Goal: Navigation & Orientation: Find specific page/section

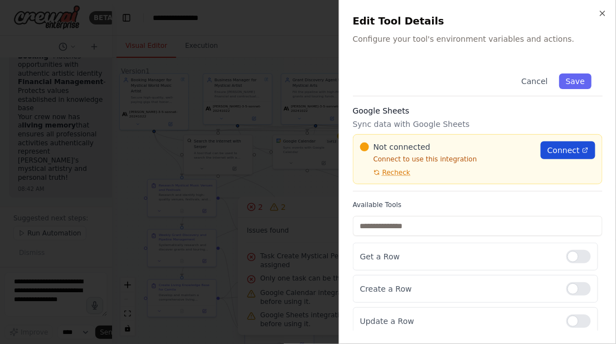
click at [567, 150] on span "Connect" at bounding box center [563, 150] width 32 height 11
click at [563, 153] on span "Connect" at bounding box center [563, 150] width 32 height 11
click at [601, 15] on icon "button" at bounding box center [602, 13] width 9 height 9
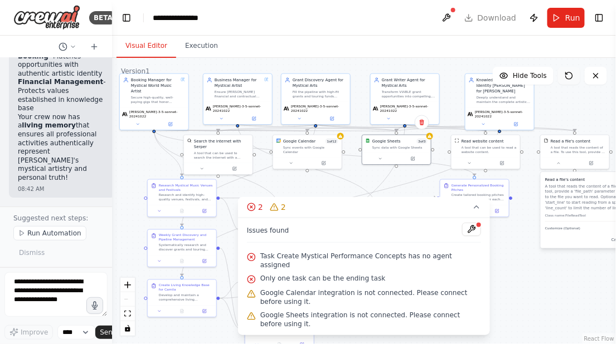
click at [573, 79] on icon at bounding box center [568, 75] width 9 height 9
click at [591, 78] on icon at bounding box center [595, 75] width 9 height 9
click at [475, 212] on icon at bounding box center [476, 207] width 9 height 9
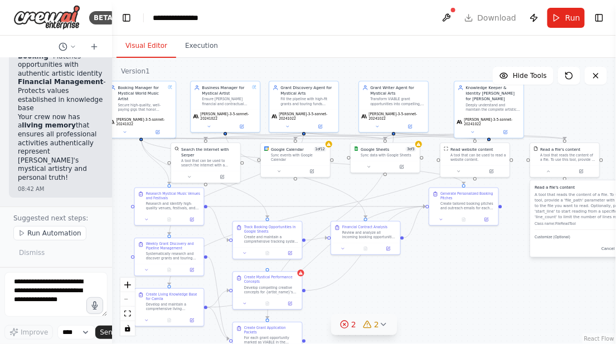
drag, startPoint x: 498, startPoint y: 269, endPoint x: 488, endPoint y: 277, distance: 13.8
click at [488, 277] on div ".deletable-edge-delete-btn { width: 20px; height: 20px; border: 0px solid #ffff…" at bounding box center [364, 201] width 504 height 286
drag, startPoint x: 542, startPoint y: 77, endPoint x: 543, endPoint y: 56, distance: 21.2
click at [543, 56] on div "Visual Editor Execution Version 1 Hide Tools .deletable-edge-delete-btn { width…" at bounding box center [364, 190] width 504 height 309
click at [592, 78] on icon at bounding box center [595, 75] width 9 height 9
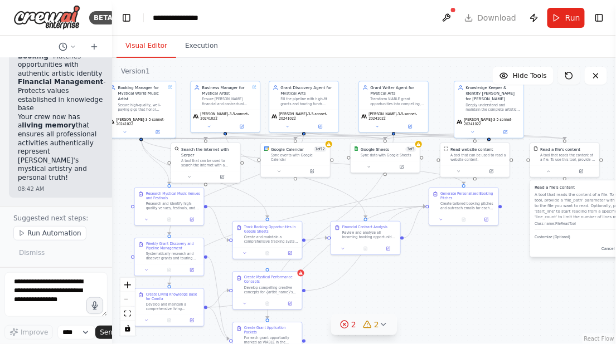
click at [564, 78] on icon at bounding box center [568, 75] width 9 height 9
click at [94, 47] on icon at bounding box center [94, 46] width 9 height 9
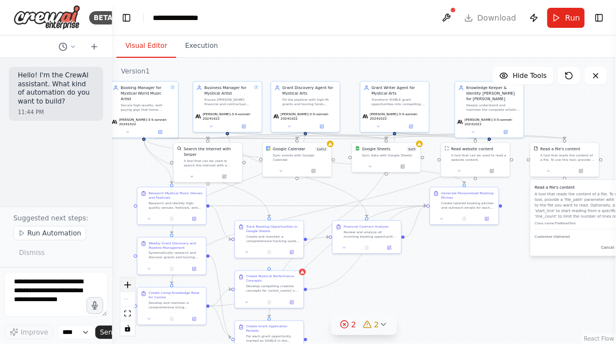
click at [126, 286] on icon "zoom in" at bounding box center [127, 285] width 7 height 7
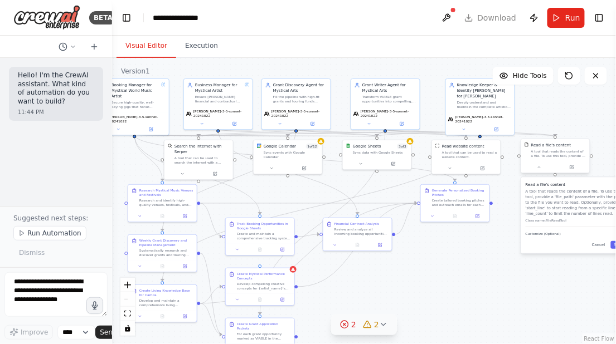
click at [554, 161] on div "Read a file's content A tool that reads the content of a file. To use this tool…" at bounding box center [555, 150] width 69 height 22
click at [571, 166] on icon at bounding box center [571, 166] width 3 height 3
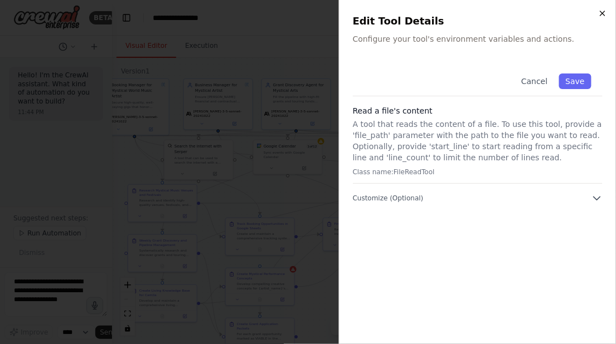
click at [598, 13] on icon "button" at bounding box center [602, 13] width 9 height 9
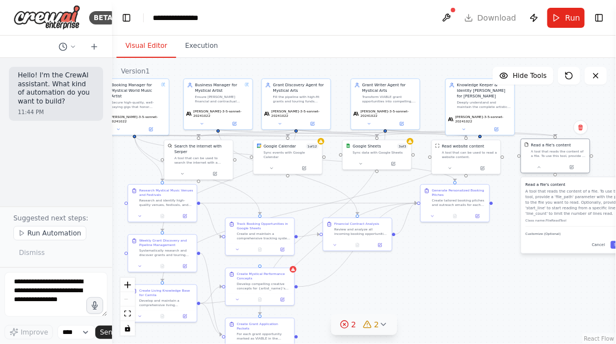
click at [549, 155] on div "A tool that reads the content of a file. To use this tool, provide a 'file_path…" at bounding box center [558, 153] width 55 height 9
click at [571, 167] on icon at bounding box center [572, 166] width 3 height 3
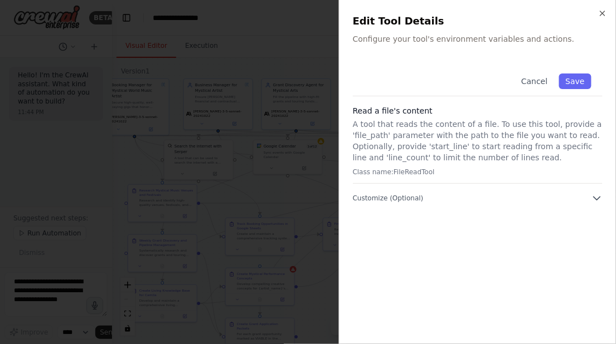
click at [467, 37] on p "Configure your tool's environment variables and actions." at bounding box center [478, 38] width 250 height 11
click at [410, 114] on h3 "Read a file's content" at bounding box center [478, 110] width 250 height 11
click at [431, 196] on button "Customize (Optional)" at bounding box center [478, 198] width 250 height 11
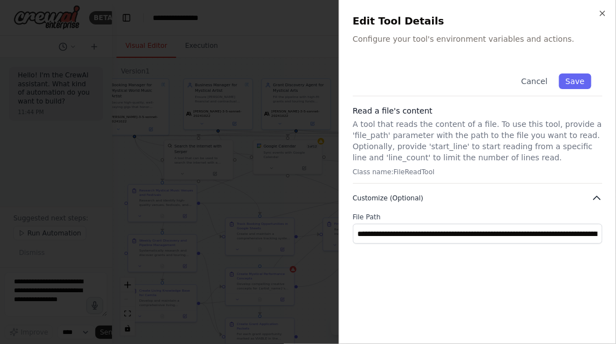
click at [431, 196] on button "Customize (Optional)" at bounding box center [478, 198] width 250 height 11
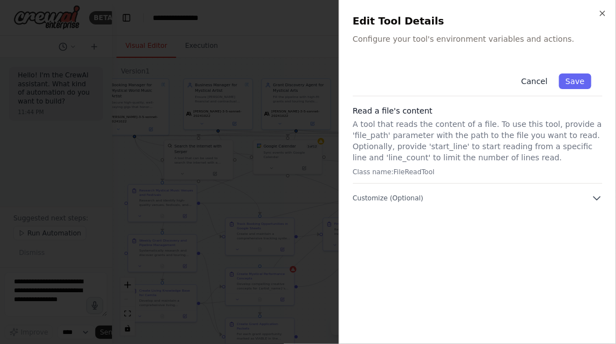
click at [535, 82] on button "Cancel" at bounding box center [534, 82] width 40 height 16
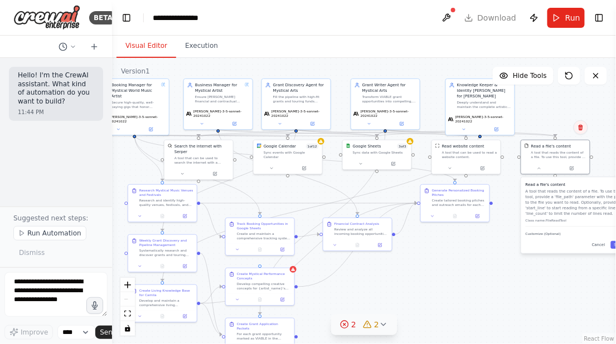
click at [581, 130] on icon at bounding box center [580, 128] width 4 height 6
click at [549, 128] on button "Confirm" at bounding box center [549, 127] width 40 height 13
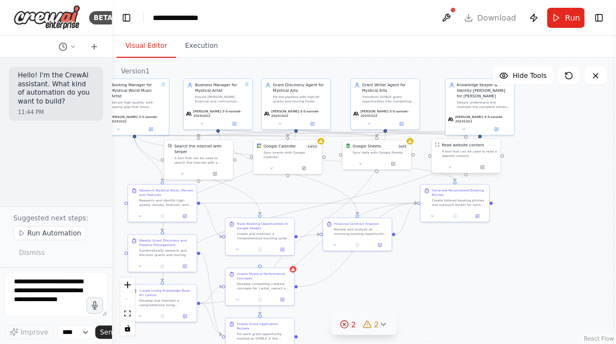
click at [488, 153] on div "A tool that can be used to read a website content." at bounding box center [469, 153] width 55 height 9
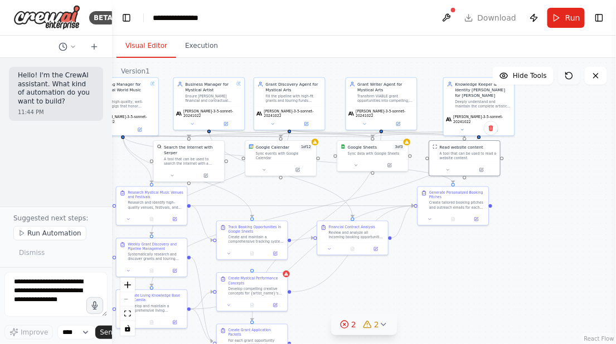
click at [567, 79] on icon at bounding box center [568, 75] width 9 height 9
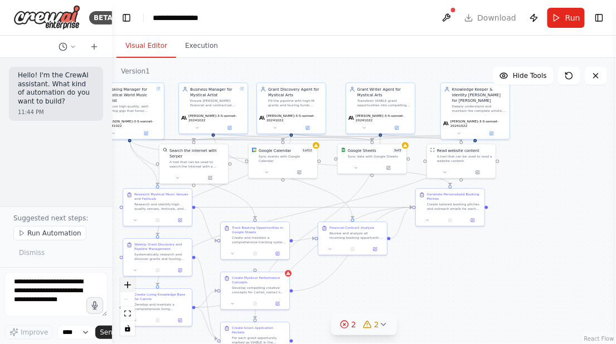
click at [130, 287] on icon "zoom in" at bounding box center [127, 285] width 7 height 7
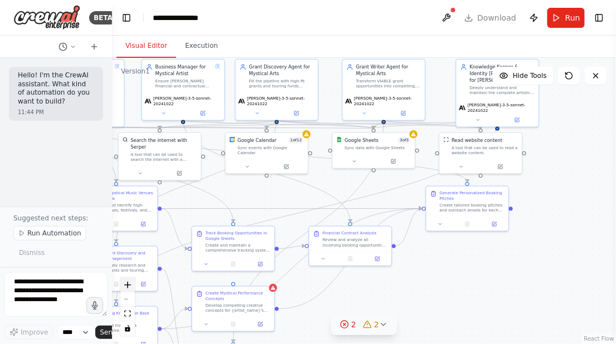
click at [130, 287] on icon "zoom in" at bounding box center [127, 285] width 7 height 7
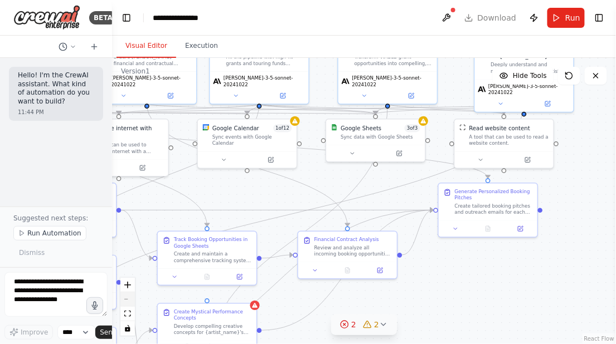
click at [129, 304] on button "zoom out" at bounding box center [127, 300] width 14 height 14
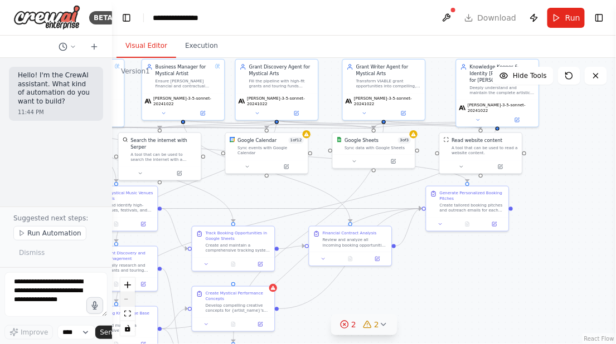
click at [129, 304] on button "zoom out" at bounding box center [127, 300] width 14 height 14
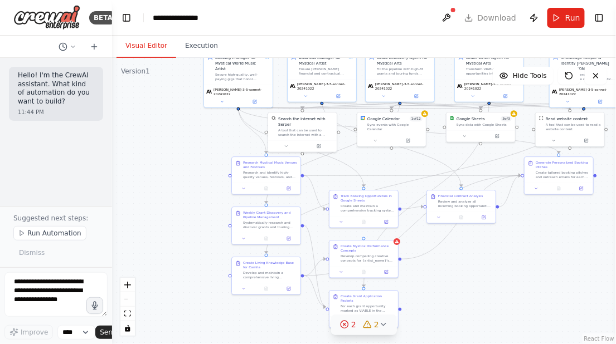
drag, startPoint x: 368, startPoint y: 278, endPoint x: 467, endPoint y: 251, distance: 102.2
click at [467, 251] on div ".deletable-edge-delete-btn { width: 20px; height: 20px; border: 0px solid #ffff…" at bounding box center [364, 201] width 504 height 286
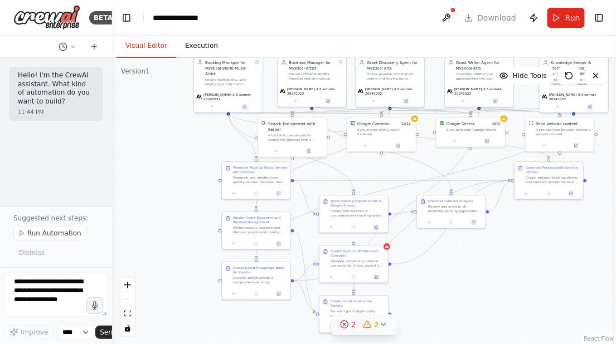
click at [195, 44] on button "Execution" at bounding box center [201, 46] width 51 height 23
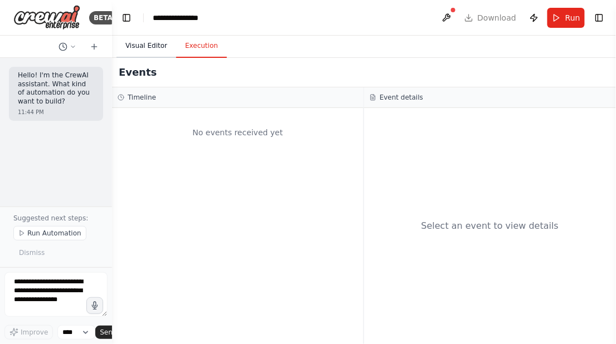
click at [152, 44] on button "Visual Editor" at bounding box center [146, 46] width 60 height 23
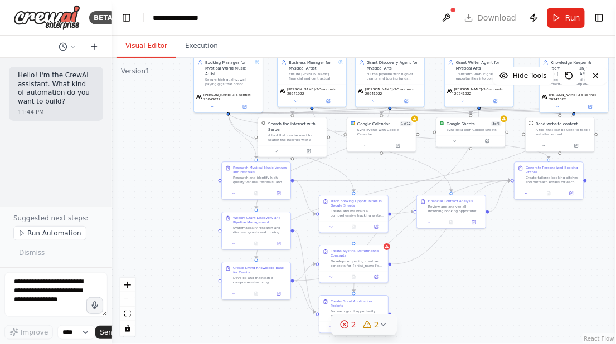
click at [93, 45] on icon at bounding box center [94, 46] width 9 height 9
click at [217, 16] on icon "breadcrumb" at bounding box center [219, 17] width 9 height 9
click at [194, 18] on div "**********" at bounding box center [181, 17] width 57 height 11
click at [194, 18] on div "**********" at bounding box center [195, 17] width 84 height 11
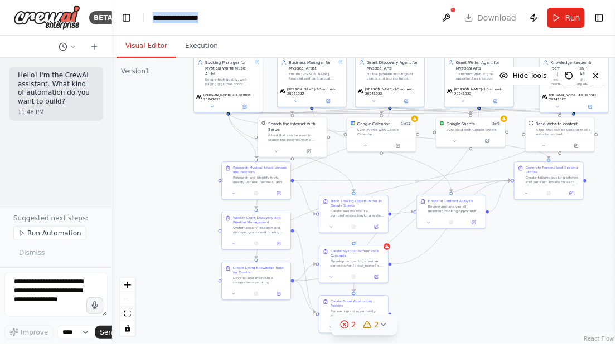
click at [194, 18] on div "**********" at bounding box center [195, 17] width 84 height 11
click at [160, 121] on div ".deletable-edge-delete-btn { width: 20px; height: 20px; border: 0px solid #ffff…" at bounding box center [364, 201] width 504 height 286
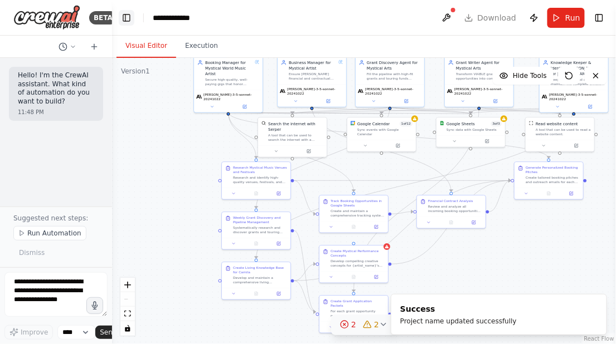
click at [128, 19] on button "Toggle Left Sidebar" at bounding box center [127, 18] width 16 height 16
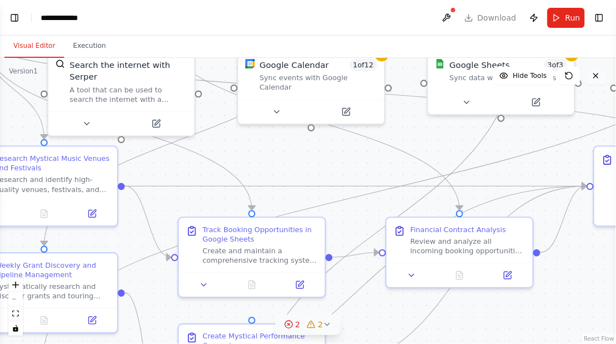
click at [595, 79] on icon at bounding box center [595, 75] width 9 height 9
click at [593, 76] on icon at bounding box center [595, 75] width 9 height 9
click at [531, 76] on span "Hide Tools" at bounding box center [530, 75] width 34 height 9
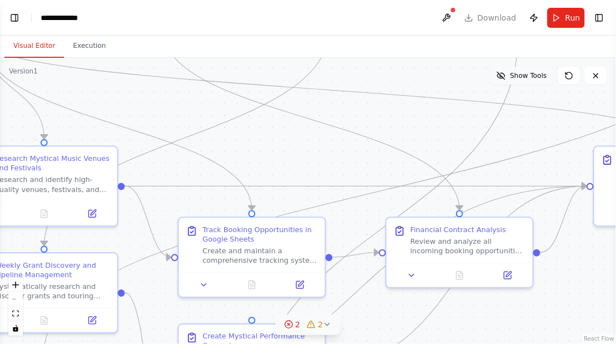
click at [531, 76] on span "Show Tools" at bounding box center [528, 75] width 37 height 9
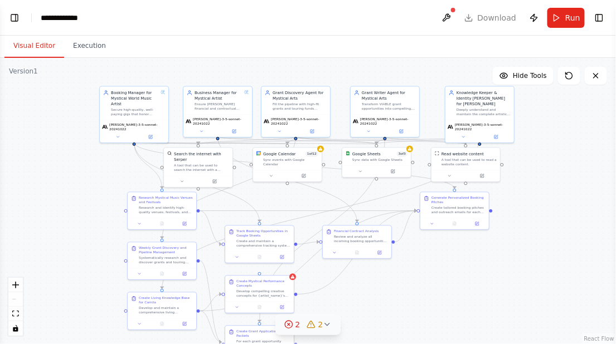
drag, startPoint x: 422, startPoint y: 151, endPoint x: 291, endPoint y: 201, distance: 139.5
click at [291, 201] on div ".deletable-edge-delete-btn { width: 20px; height: 20px; border: 0px solid #ffff…" at bounding box center [308, 201] width 616 height 286
click at [98, 45] on button "Execution" at bounding box center [89, 46] width 51 height 23
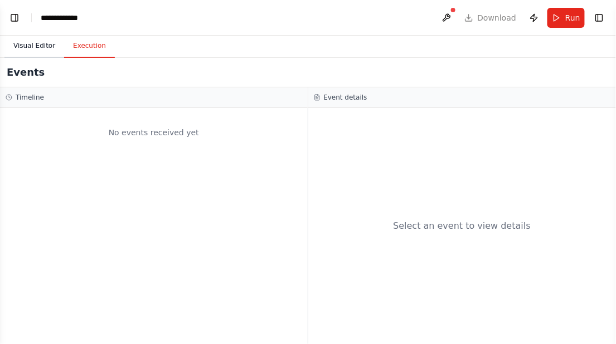
click at [32, 46] on button "Visual Editor" at bounding box center [34, 46] width 60 height 23
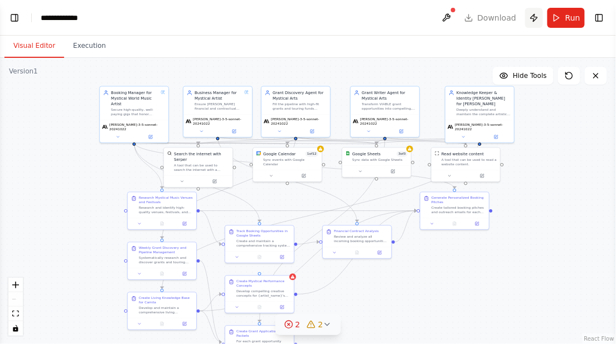
click at [537, 18] on button "Publish" at bounding box center [534, 18] width 18 height 20
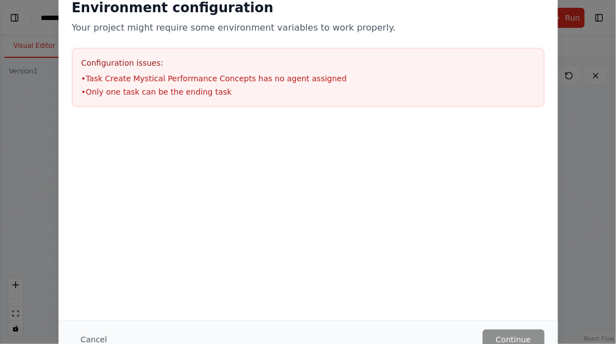
click at [397, 90] on li "• Only one task can be the ending task" at bounding box center [308, 91] width 454 height 11
click at [91, 339] on button "Cancel" at bounding box center [94, 340] width 44 height 20
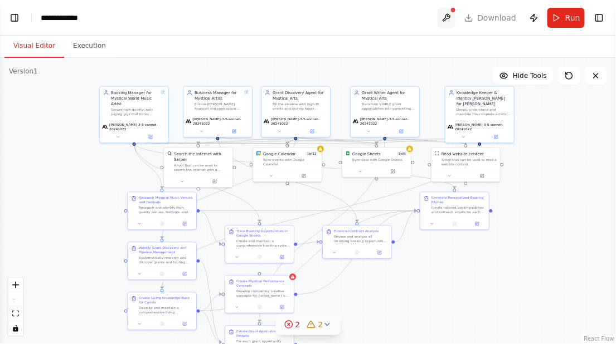
click at [450, 16] on button at bounding box center [446, 18] width 18 height 20
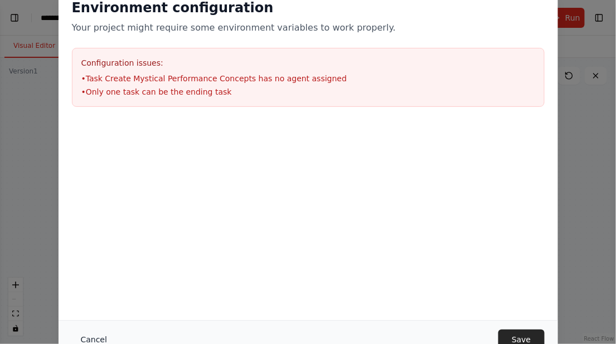
click at [98, 337] on button "Cancel" at bounding box center [94, 340] width 44 height 20
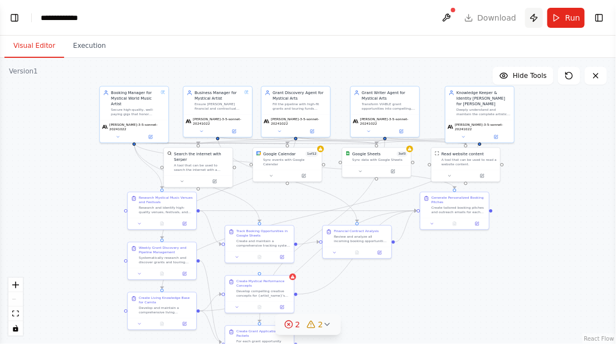
click at [534, 16] on button "Publish" at bounding box center [534, 18] width 18 height 20
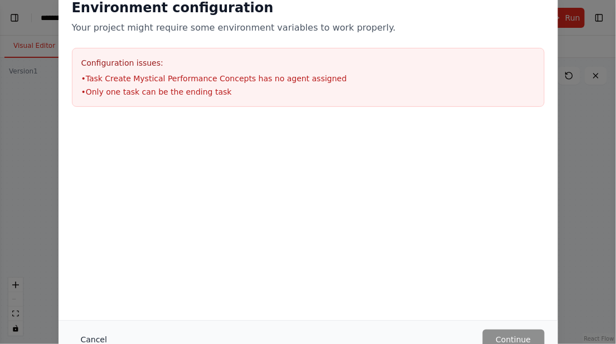
click at [98, 338] on button "Cancel" at bounding box center [94, 340] width 44 height 20
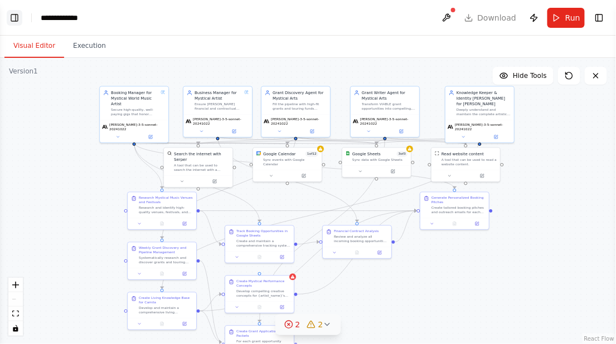
click at [15, 20] on button "Toggle Left Sidebar" at bounding box center [15, 18] width 16 height 16
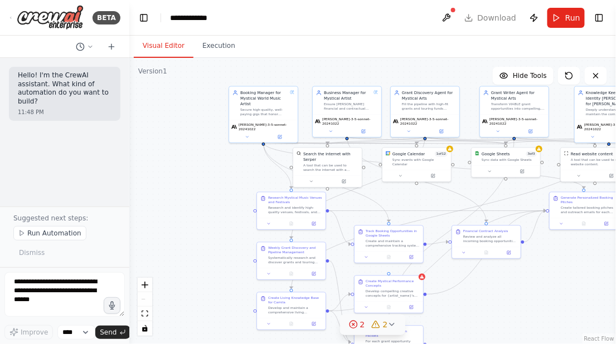
drag, startPoint x: 111, startPoint y: 271, endPoint x: 126, endPoint y: 276, distance: 16.0
click at [126, 276] on div "**********" at bounding box center [308, 172] width 616 height 344
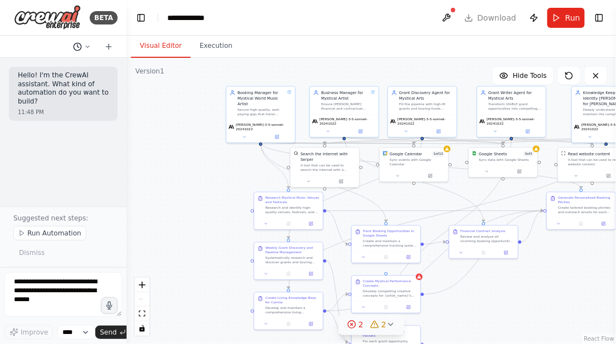
click at [86, 47] on icon at bounding box center [87, 46] width 7 height 7
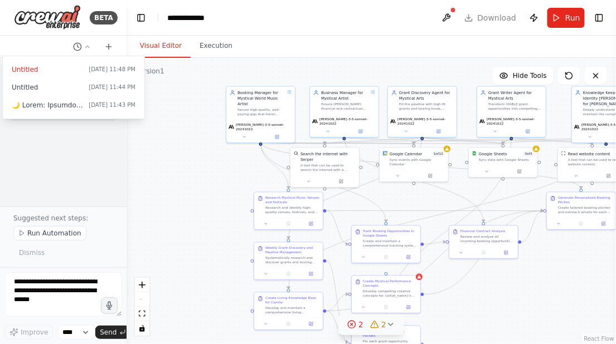
click at [108, 46] on div at bounding box center [63, 172] width 126 height 344
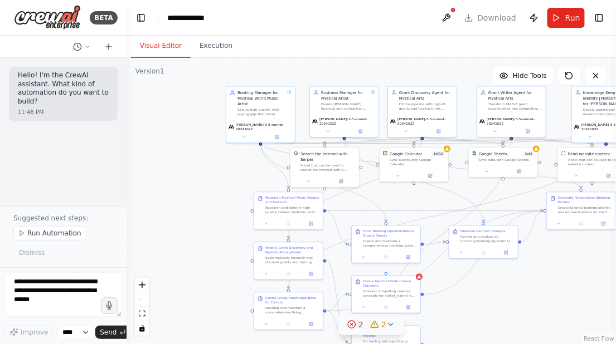
click at [108, 46] on icon at bounding box center [108, 46] width 9 height 9
click at [535, 16] on button "Publish" at bounding box center [534, 18] width 18 height 20
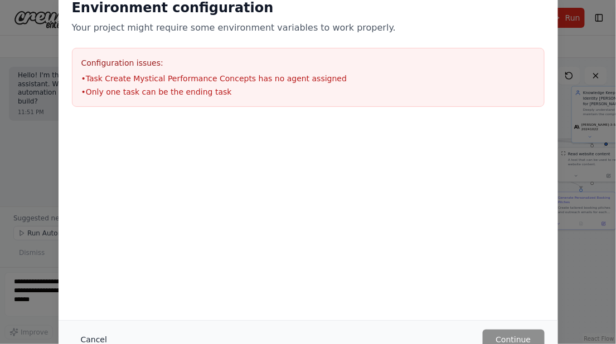
click at [82, 334] on button "Cancel" at bounding box center [94, 340] width 44 height 20
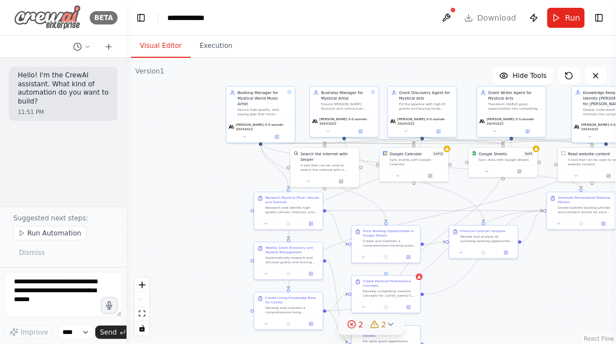
click at [66, 15] on img at bounding box center [47, 17] width 67 height 25
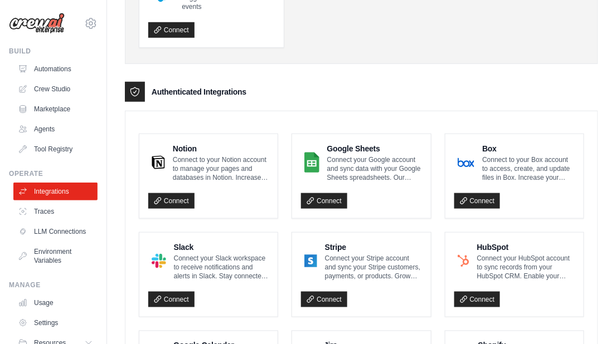
scroll to position [150, 0]
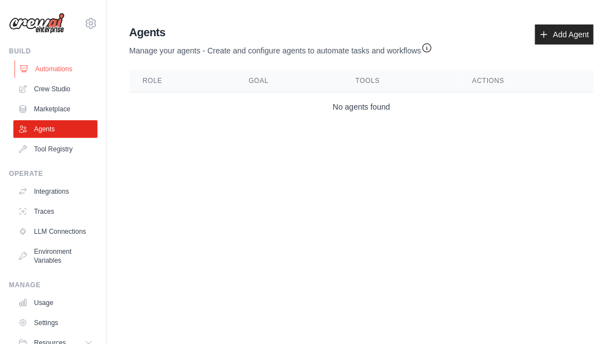
click at [60, 67] on link "Automations" at bounding box center [56, 69] width 84 height 18
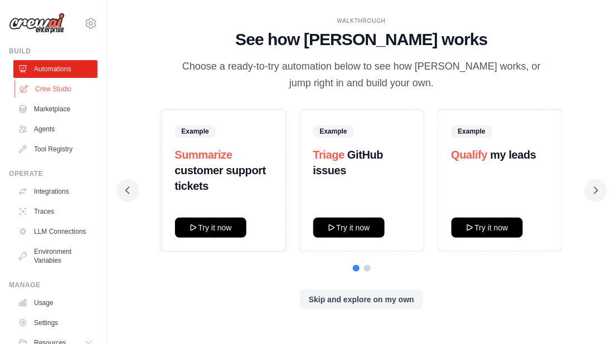
click at [55, 89] on link "Crew Studio" at bounding box center [56, 89] width 84 height 18
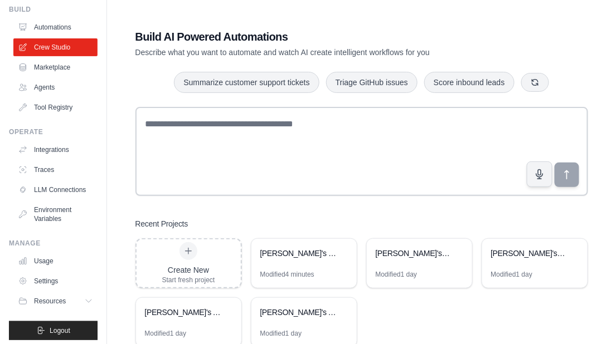
scroll to position [46, 0]
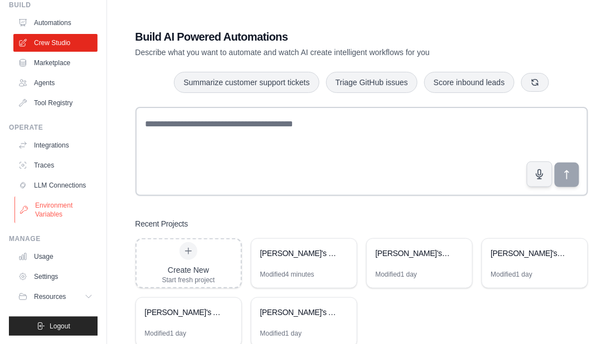
click at [47, 210] on link "Environment Variables" at bounding box center [56, 210] width 84 height 27
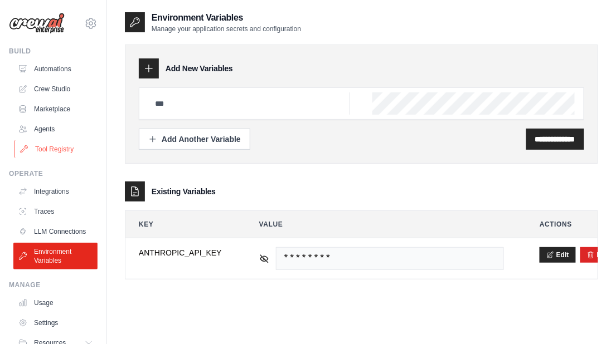
click at [50, 148] on link "Tool Registry" at bounding box center [56, 149] width 84 height 18
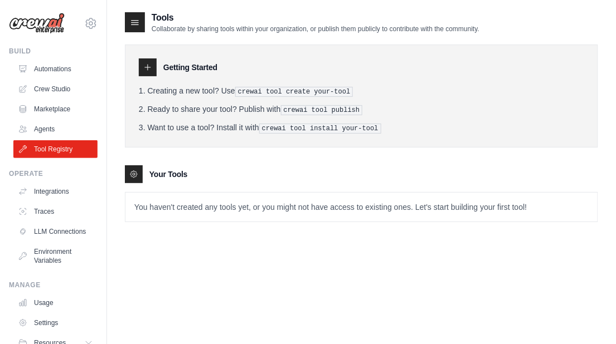
click at [168, 174] on h3 "Your Tools" at bounding box center [168, 174] width 38 height 11
click at [194, 211] on p "You haven't created any tools yet, or you might not have access to existing one…" at bounding box center [361, 207] width 472 height 29
click at [189, 202] on p "You haven't created any tools yet, or you might not have access to existing one…" at bounding box center [361, 207] width 472 height 29
click at [150, 65] on icon at bounding box center [147, 67] width 9 height 9
click at [274, 95] on pre "crewai tool create your-tool" at bounding box center [294, 92] width 118 height 10
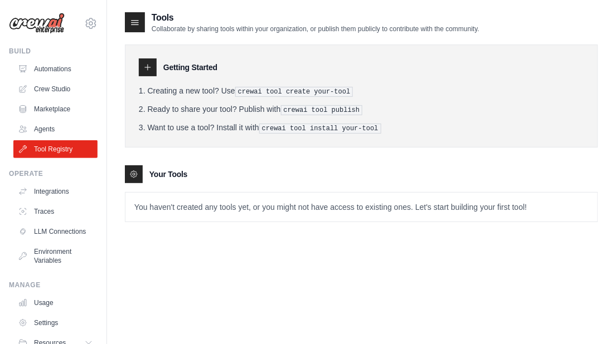
click at [262, 91] on pre "crewai tool create your-tool" at bounding box center [294, 92] width 118 height 10
click at [53, 75] on link "Automations" at bounding box center [56, 69] width 84 height 18
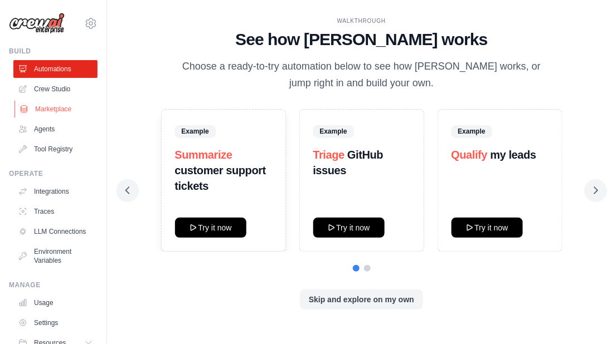
click at [63, 109] on link "Marketplace" at bounding box center [56, 109] width 84 height 18
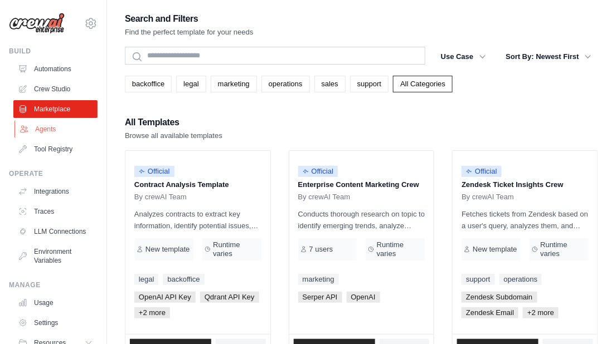
click at [47, 131] on link "Agents" at bounding box center [56, 129] width 84 height 18
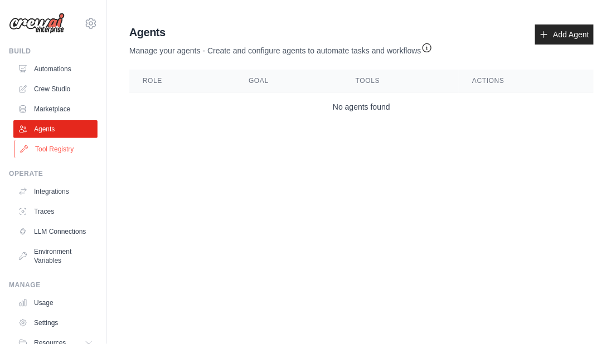
click at [51, 156] on link "Tool Registry" at bounding box center [56, 149] width 84 height 18
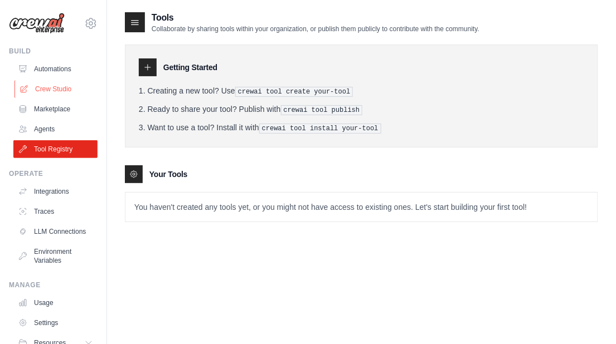
click at [56, 82] on link "Crew Studio" at bounding box center [56, 89] width 84 height 18
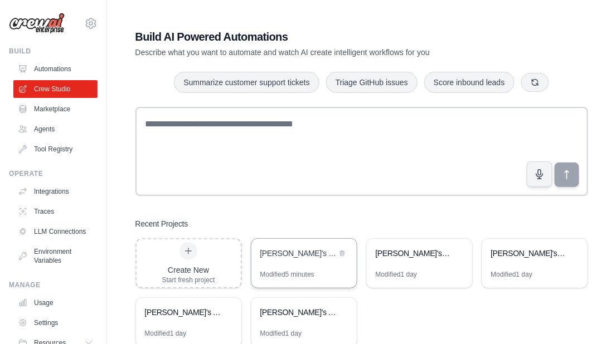
click at [310, 261] on div "Camila's Team" at bounding box center [303, 254] width 105 height 31
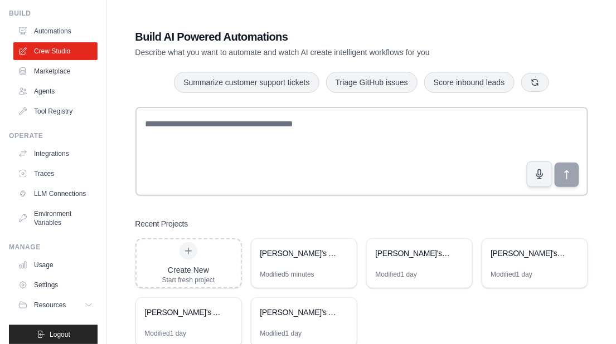
scroll to position [46, 0]
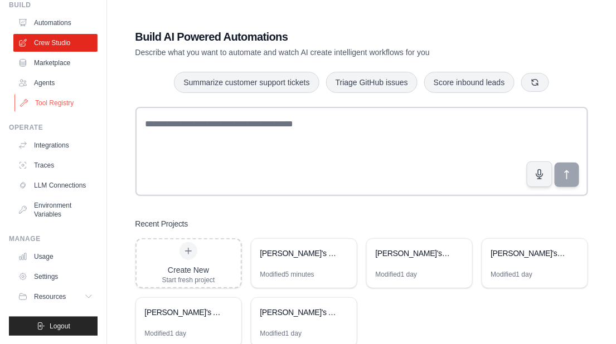
click at [52, 103] on link "Tool Registry" at bounding box center [56, 103] width 84 height 18
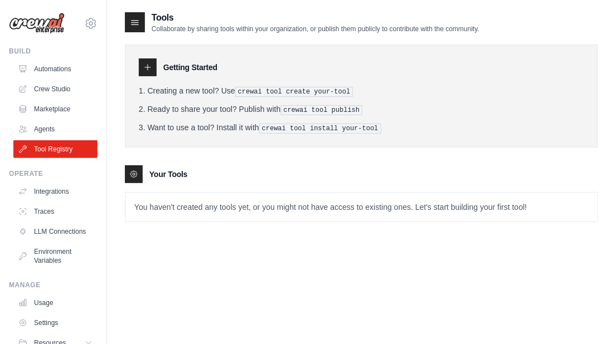
click at [150, 65] on icon at bounding box center [147, 67] width 9 height 9
click at [191, 75] on div "Getting Started" at bounding box center [361, 68] width 445 height 18
click at [262, 206] on p "You haven't created any tools yet, or you might not have access to existing one…" at bounding box center [361, 207] width 472 height 29
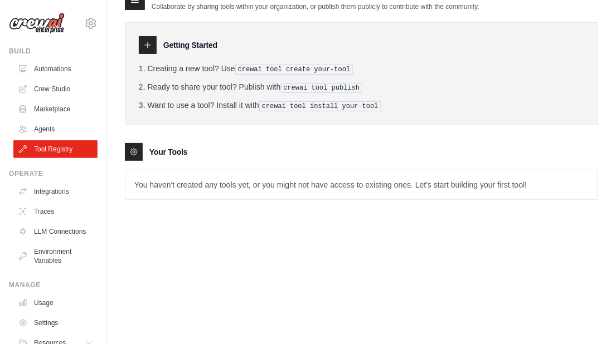
click at [303, 187] on p "You haven't created any tools yet, or you might not have access to existing one…" at bounding box center [361, 184] width 472 height 29
click at [403, 117] on div "Getting Started Creating a new tool? Use crewai tool create your-tool Ready to …" at bounding box center [361, 73] width 473 height 103
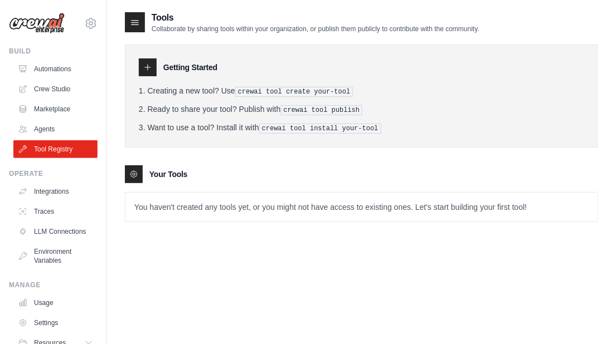
click at [402, 110] on li "Ready to share your tool? Publish with crewai tool publish" at bounding box center [361, 110] width 445 height 12
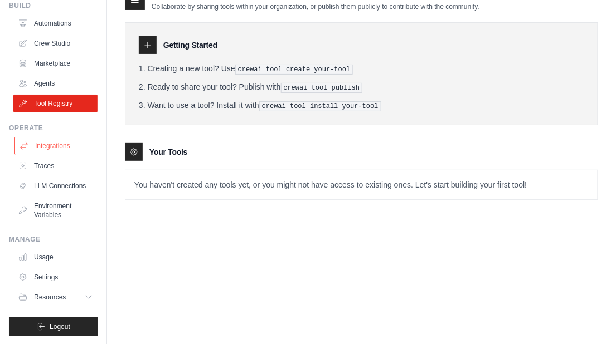
scroll to position [46, 0]
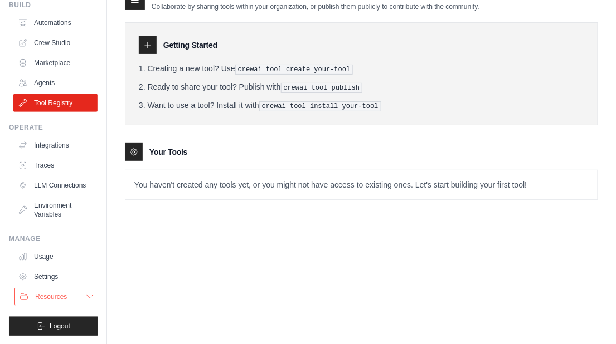
click at [90, 295] on icon at bounding box center [89, 297] width 9 height 9
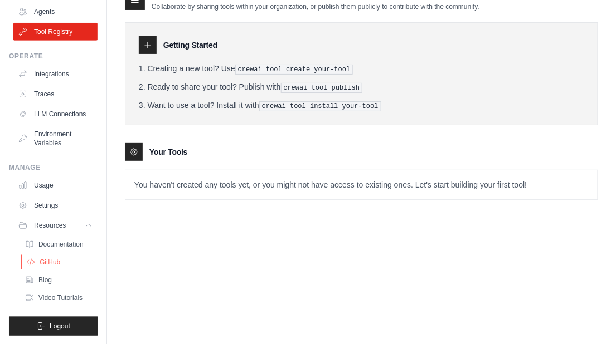
scroll to position [0, 0]
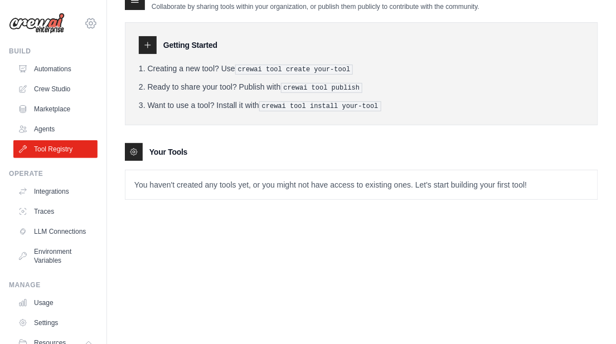
click at [91, 24] on icon at bounding box center [90, 23] width 13 height 13
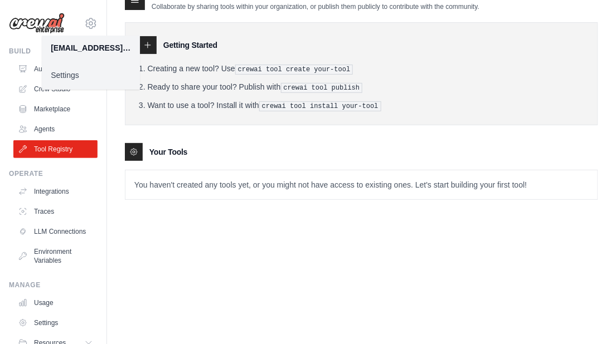
click at [66, 75] on link "Settings" at bounding box center [91, 75] width 98 height 20
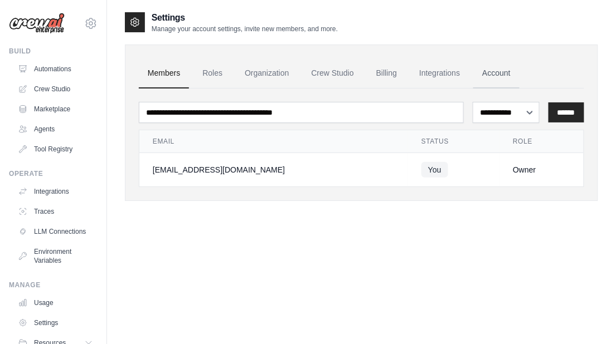
click at [496, 71] on link "Account" at bounding box center [496, 74] width 46 height 30
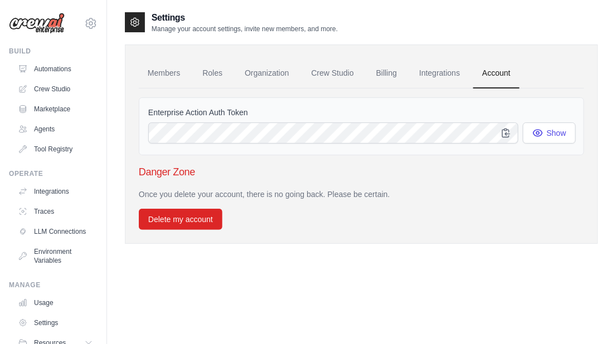
click at [524, 48] on div "Members Roles Organization Crew Studio Billing Integrations Account Enterprise …" at bounding box center [361, 144] width 473 height 199
click at [439, 71] on link "Integrations" at bounding box center [439, 74] width 59 height 30
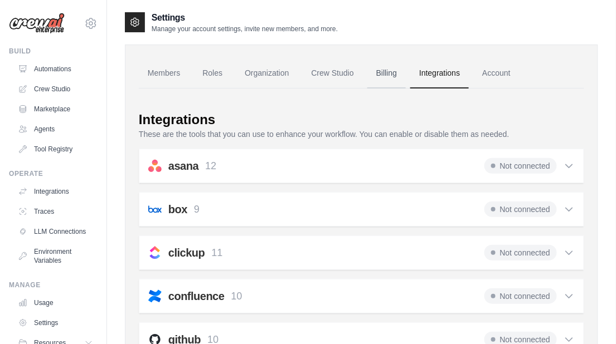
click at [389, 72] on link "Billing" at bounding box center [386, 74] width 38 height 30
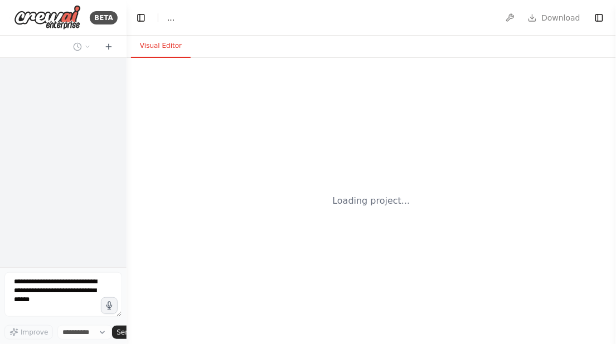
select select "****"
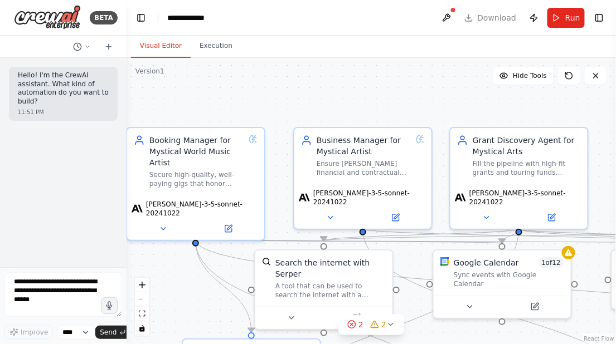
click at [321, 111] on div ".deletable-edge-delete-btn { width: 20px; height: 20px; border: 0px solid #ffff…" at bounding box center [370, 201] width 489 height 286
click at [74, 23] on img at bounding box center [47, 17] width 67 height 25
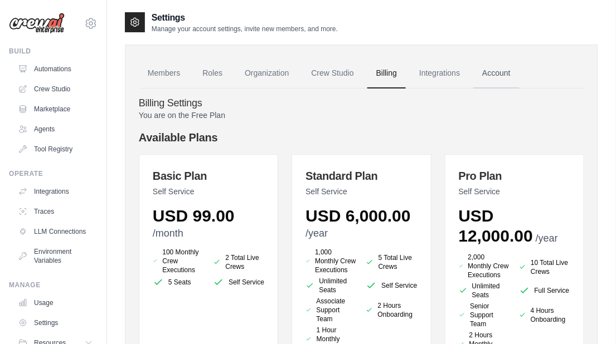
click at [503, 72] on link "Account" at bounding box center [496, 74] width 46 height 30
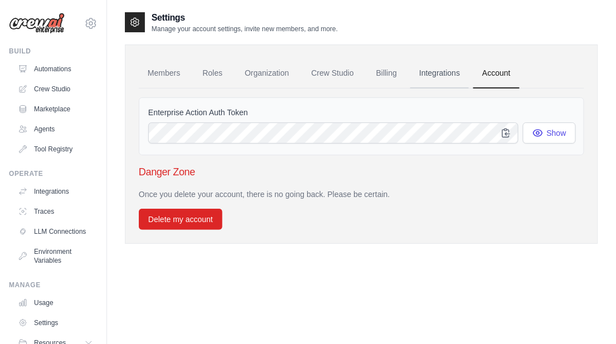
click at [446, 70] on link "Integrations" at bounding box center [439, 74] width 59 height 30
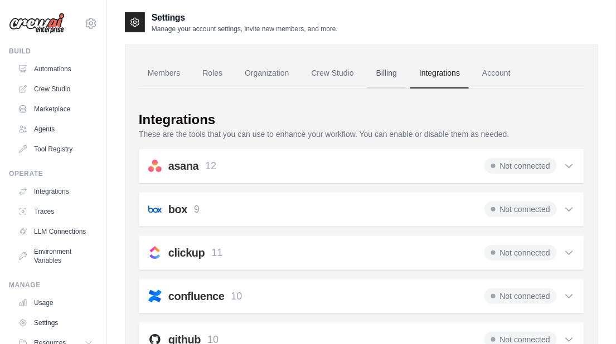
click at [383, 71] on link "Billing" at bounding box center [386, 74] width 38 height 30
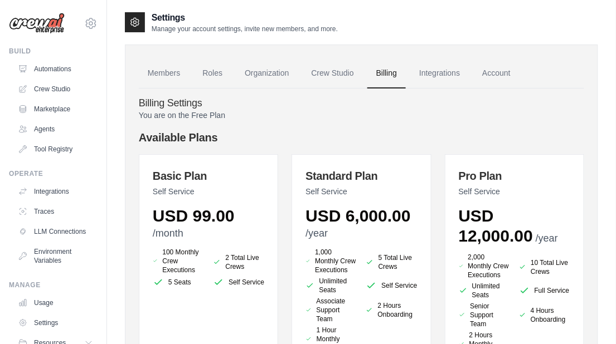
click at [342, 72] on link "Crew Studio" at bounding box center [333, 74] width 60 height 30
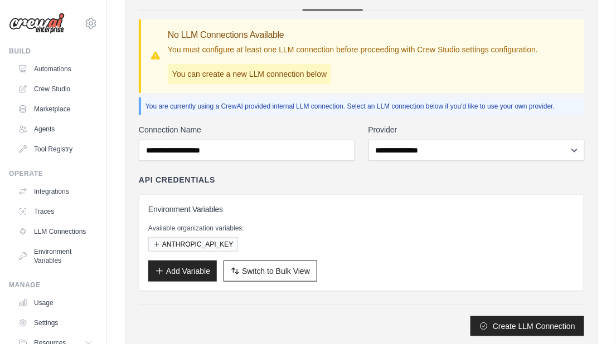
scroll to position [111, 0]
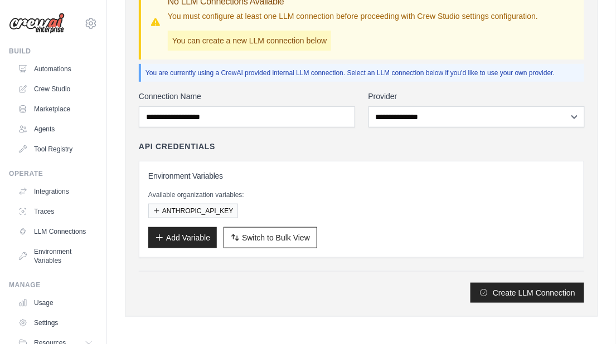
click at [318, 300] on div "Create LLM Connection" at bounding box center [361, 293] width 445 height 20
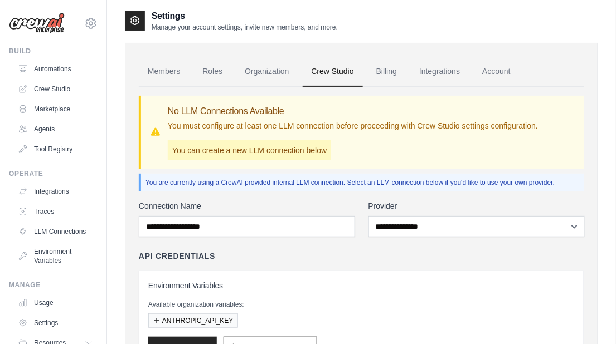
scroll to position [0, 0]
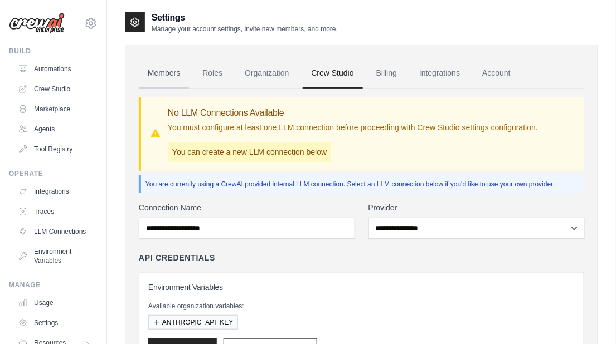
click at [174, 73] on link "Members" at bounding box center [164, 74] width 50 height 30
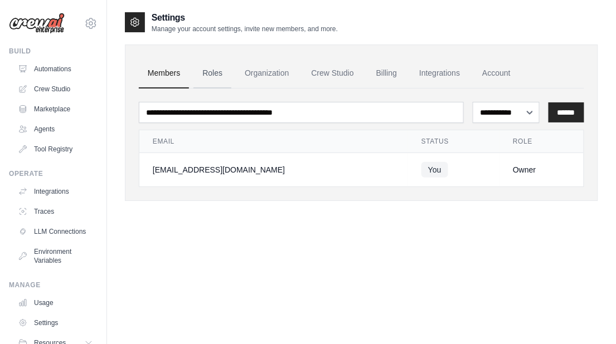
click at [207, 70] on link "Roles" at bounding box center [212, 74] width 38 height 30
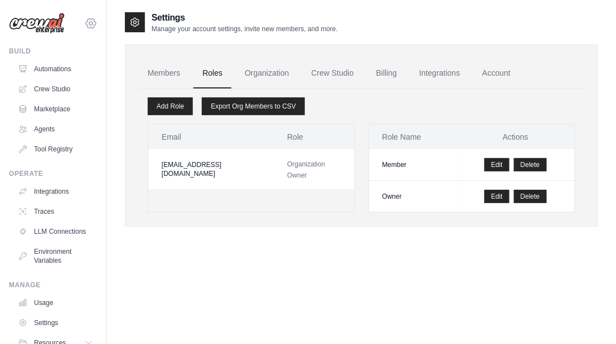
click at [92, 25] on icon at bounding box center [90, 23] width 13 height 13
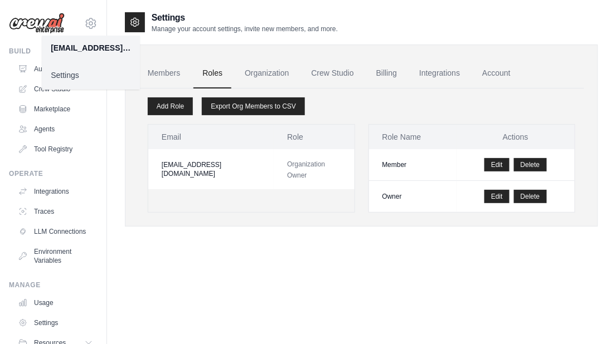
click at [115, 165] on div "Settings Manage your account settings, invite new members, and more. Members Ro…" at bounding box center [361, 183] width 509 height 344
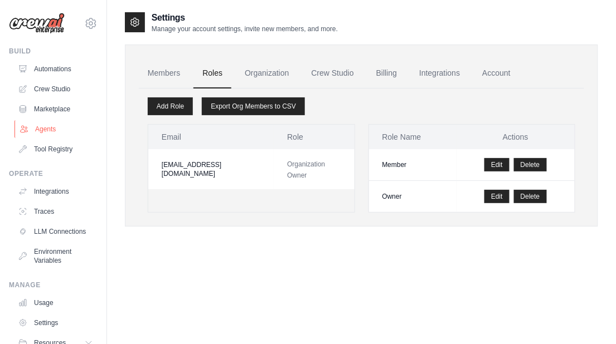
click at [51, 127] on link "Agents" at bounding box center [56, 129] width 84 height 18
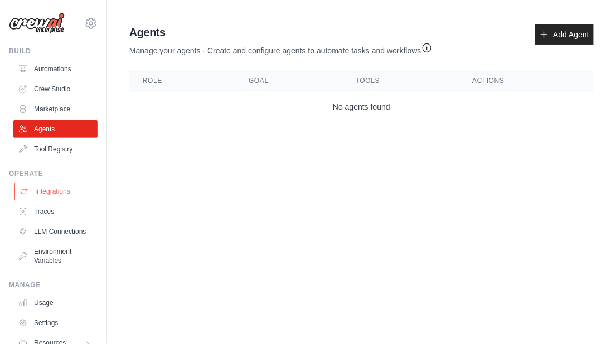
scroll to position [46, 0]
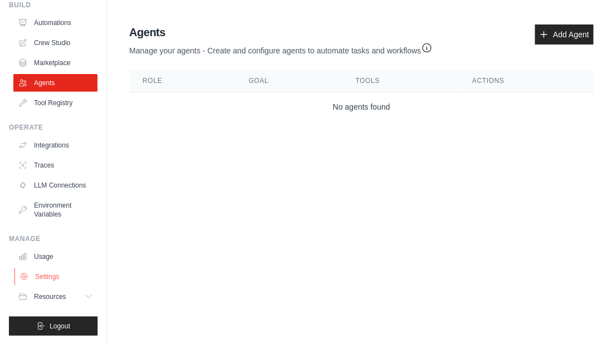
click at [60, 274] on link "Settings" at bounding box center [56, 277] width 84 height 18
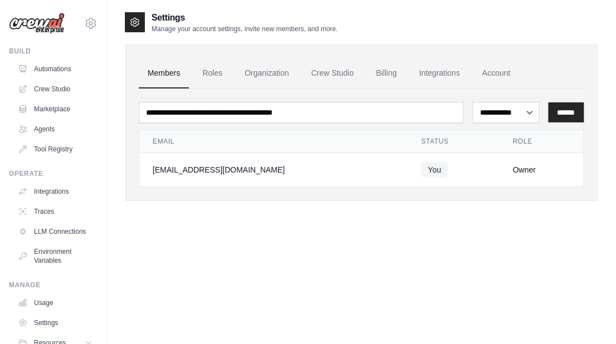
click at [60, 25] on img at bounding box center [37, 23] width 56 height 21
click at [91, 28] on icon at bounding box center [90, 23] width 13 height 13
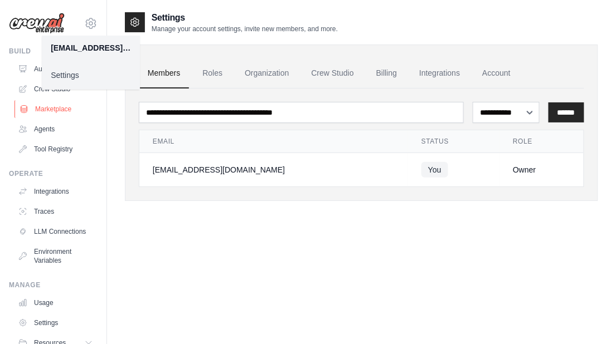
click at [58, 106] on link "Marketplace" at bounding box center [56, 109] width 84 height 18
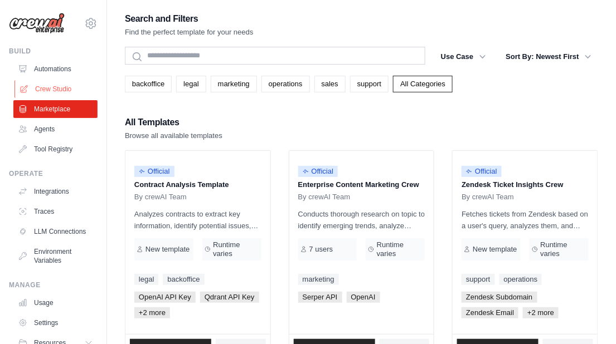
click at [59, 92] on link "Crew Studio" at bounding box center [56, 89] width 84 height 18
